Goal: Entertainment & Leisure: Consume media (video, audio)

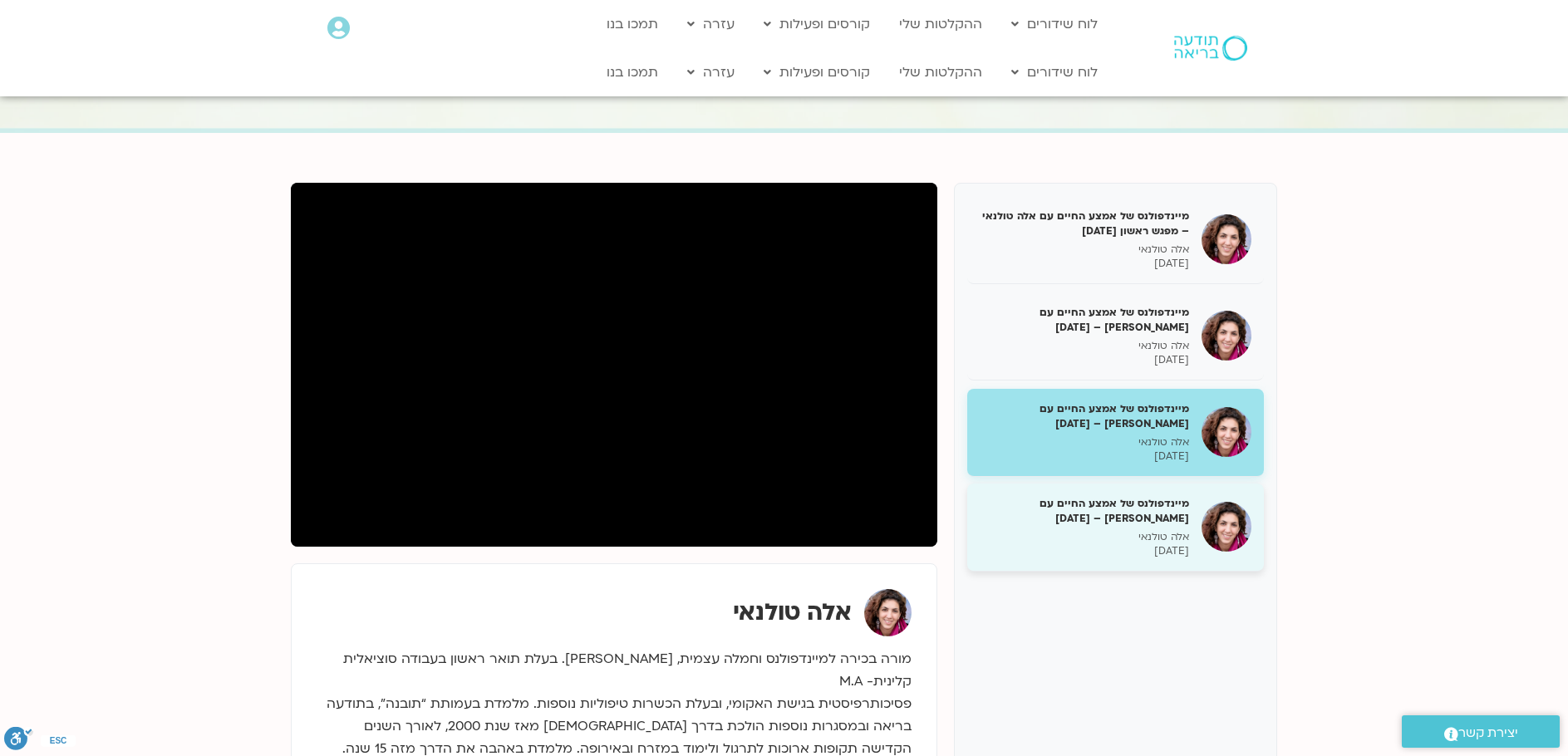
click at [1125, 515] on h5 "מיינדפולנס של אמצע החיים עם [PERSON_NAME] – [DATE]" at bounding box center [1085, 511] width 209 height 30
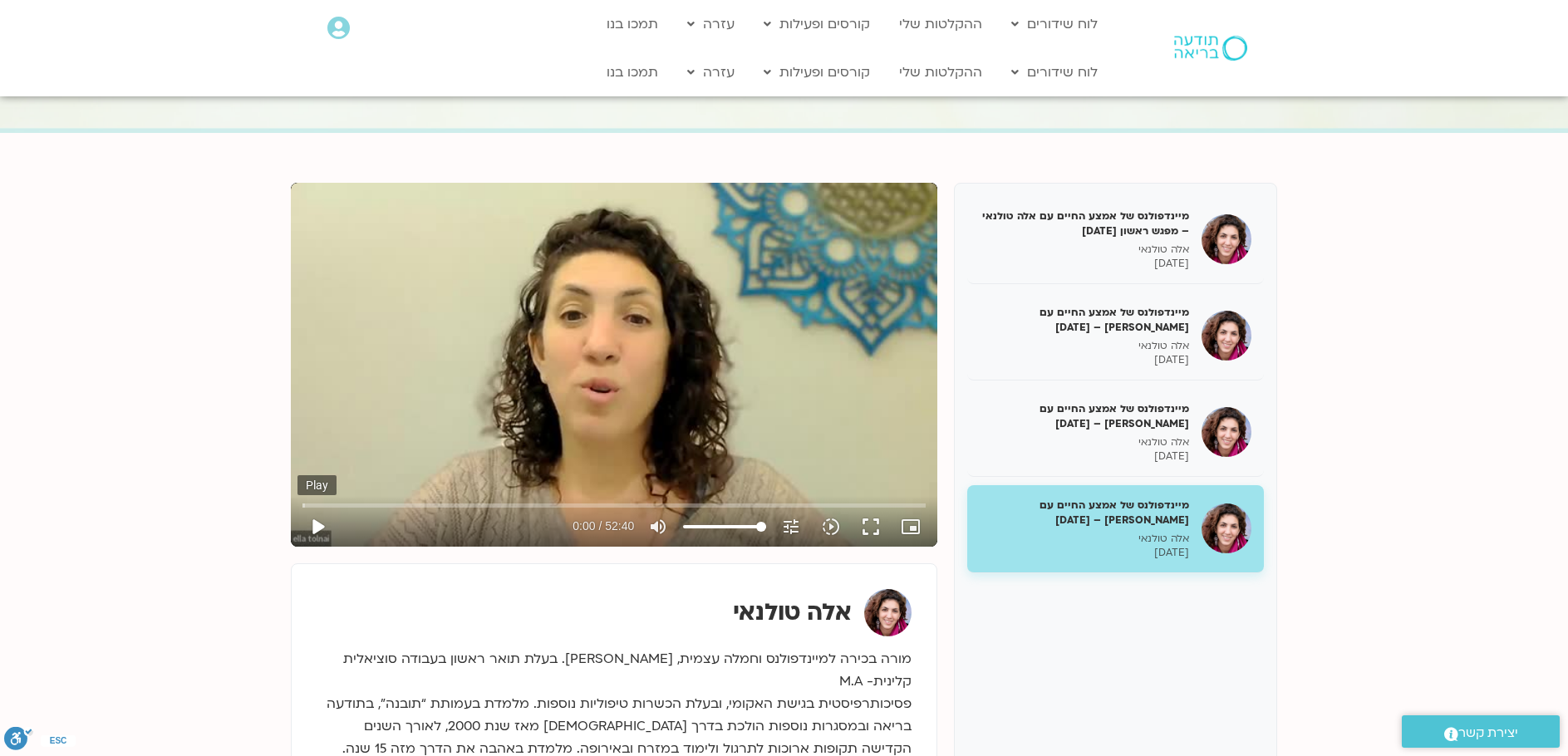
click at [322, 520] on button "play_arrow" at bounding box center [318, 527] width 40 height 40
click at [464, 505] on input "Seek" at bounding box center [614, 505] width 623 height 10
click at [491, 504] on input "Seek" at bounding box center [614, 505] width 623 height 10
click at [500, 506] on input "Seek" at bounding box center [614, 505] width 623 height 10
click at [508, 505] on input "Seek" at bounding box center [614, 505] width 623 height 10
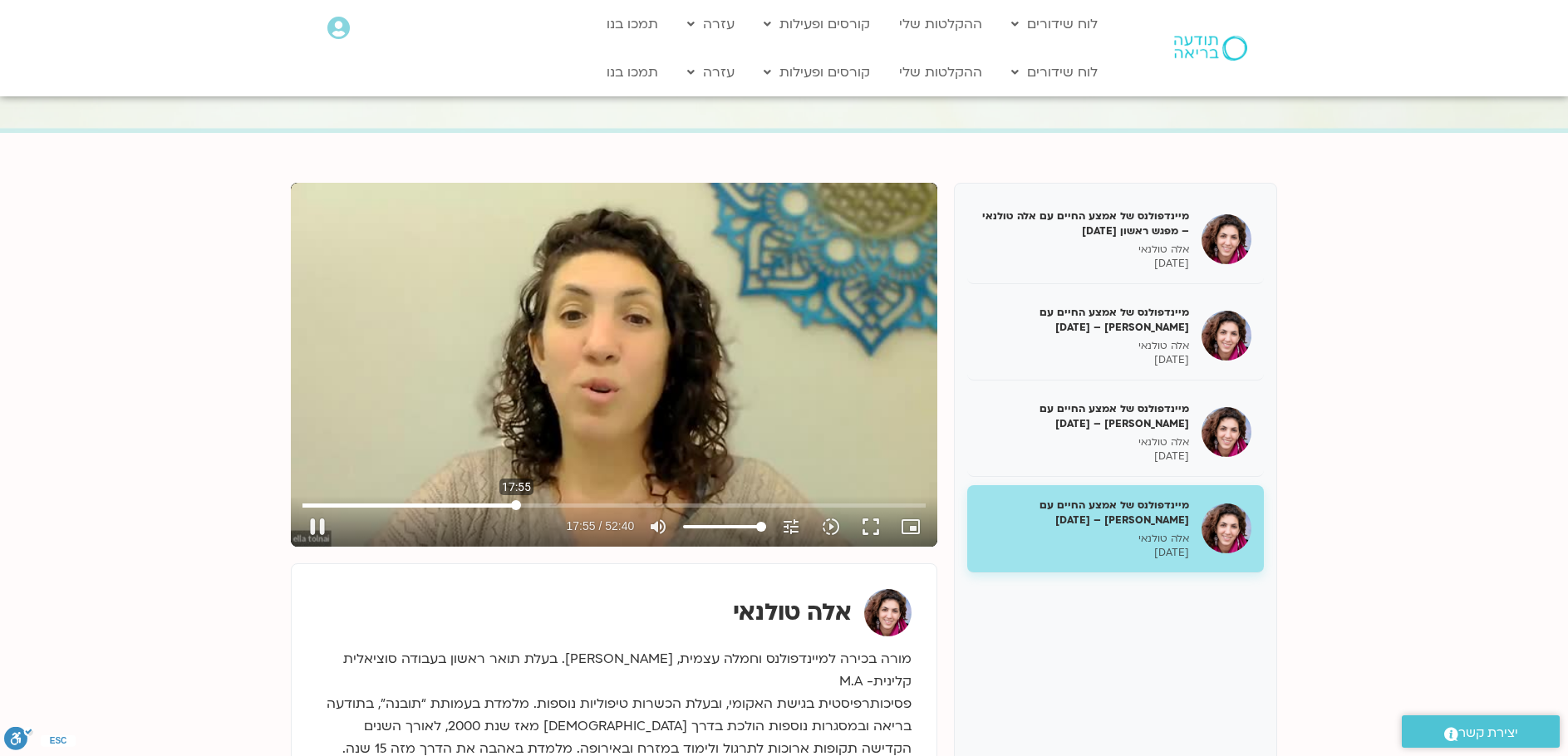
click at [516, 505] on input "Seek" at bounding box center [614, 505] width 623 height 10
click at [524, 505] on input "Seek" at bounding box center [614, 505] width 623 height 10
click at [552, 504] on input "Seek" at bounding box center [614, 505] width 623 height 10
click at [560, 503] on input "Seek" at bounding box center [614, 505] width 623 height 10
click at [572, 506] on input "Seek" at bounding box center [614, 505] width 623 height 10
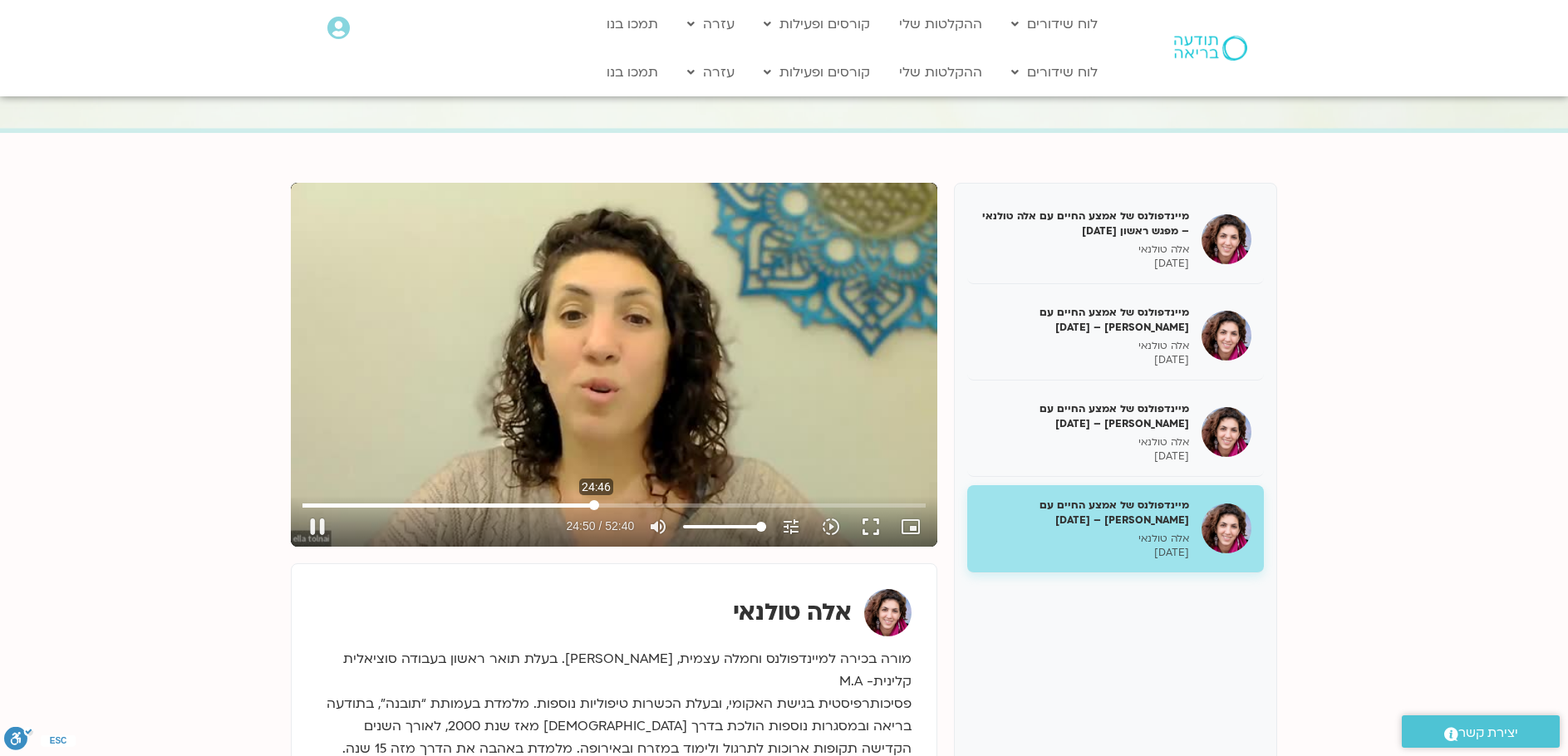
drag, startPoint x: 598, startPoint y: 503, endPoint x: 589, endPoint y: 502, distance: 9.1
click at [591, 505] on input "Seek" at bounding box center [614, 505] width 623 height 10
click at [600, 506] on input "Seek" at bounding box center [614, 505] width 623 height 10
click at [612, 508] on input "Seek" at bounding box center [614, 505] width 623 height 10
click at [620, 504] on input "Seek" at bounding box center [614, 505] width 623 height 10
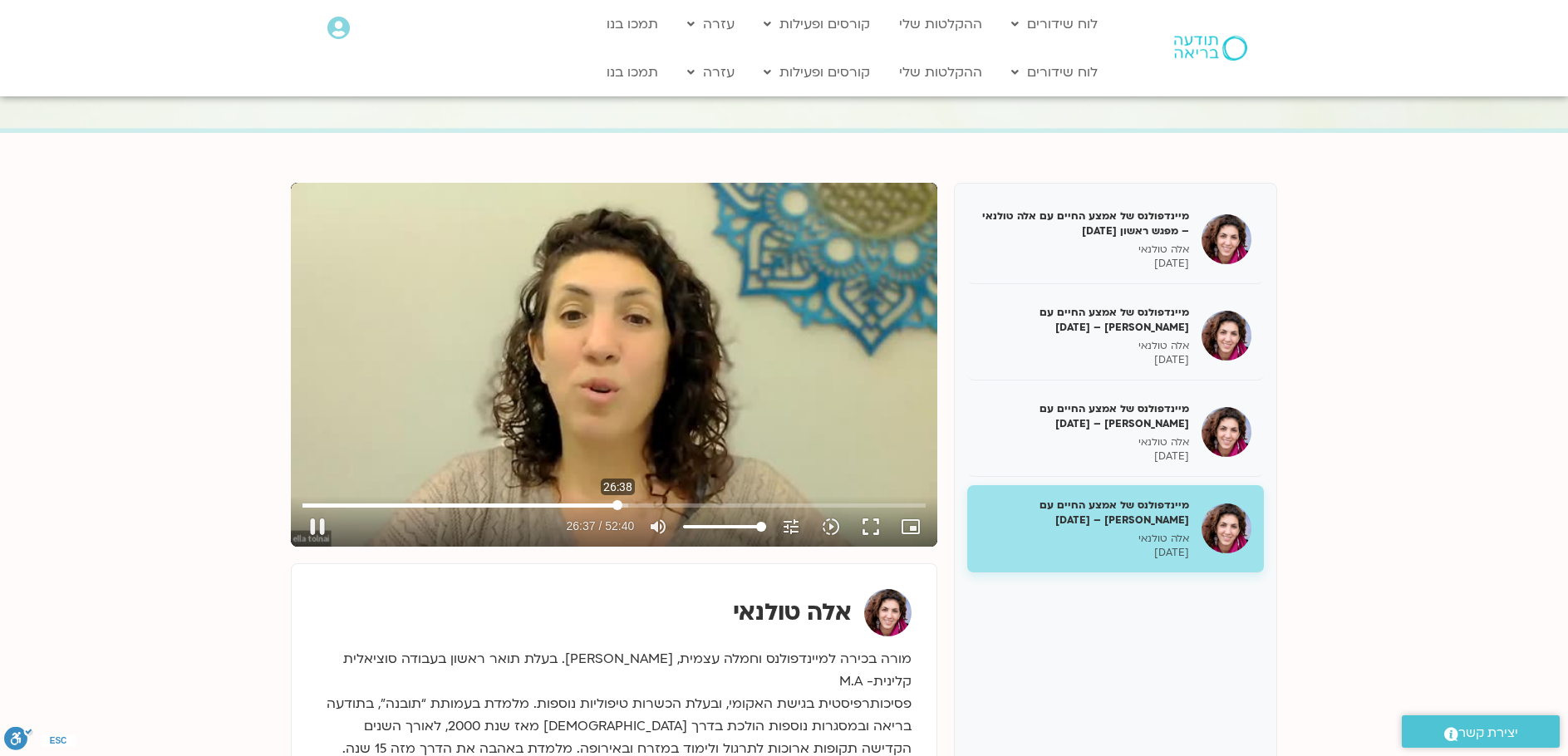
click at [617, 504] on input "Seek" at bounding box center [614, 505] width 623 height 10
click at [610, 506] on input "Seek" at bounding box center [614, 505] width 623 height 10
click at [768, 504] on input "Seek" at bounding box center [614, 505] width 623 height 10
click at [947, 67] on link "ההקלטות שלי" at bounding box center [940, 73] width 100 height 32
type input "3160.96"
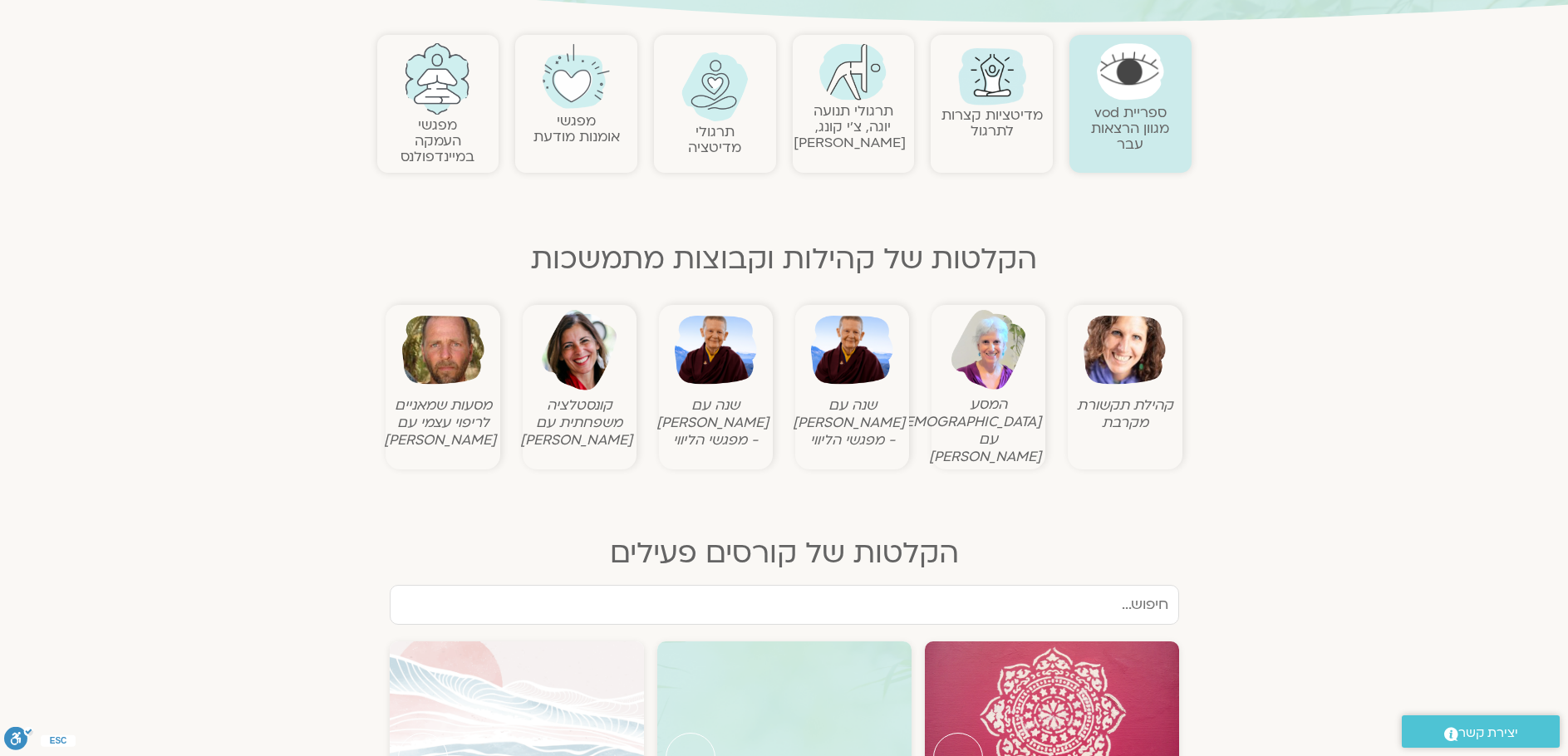
scroll to position [179, 0]
